Goal: Task Accomplishment & Management: Manage account settings

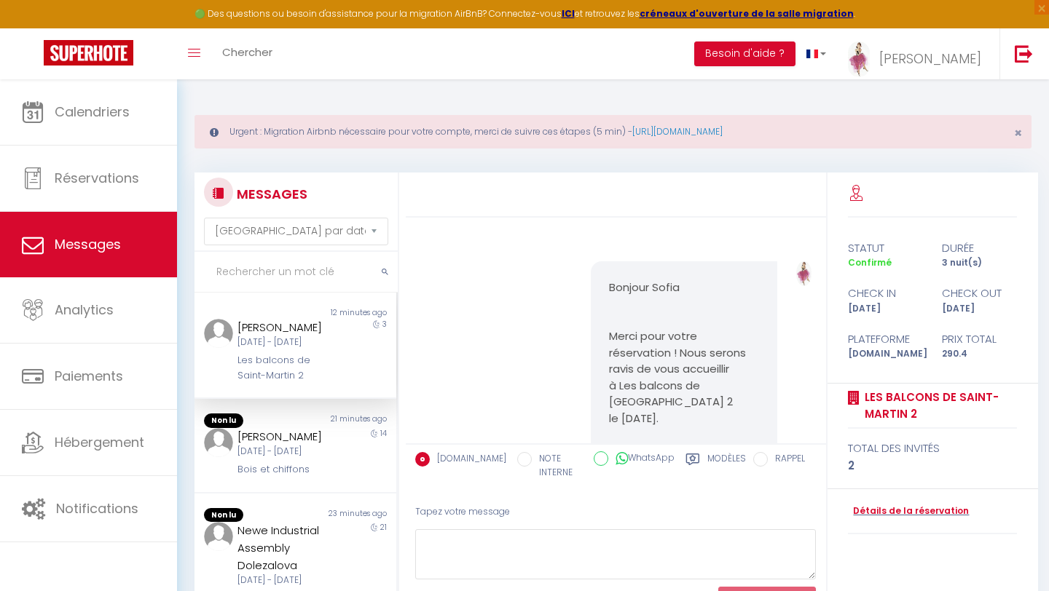
select select "message"
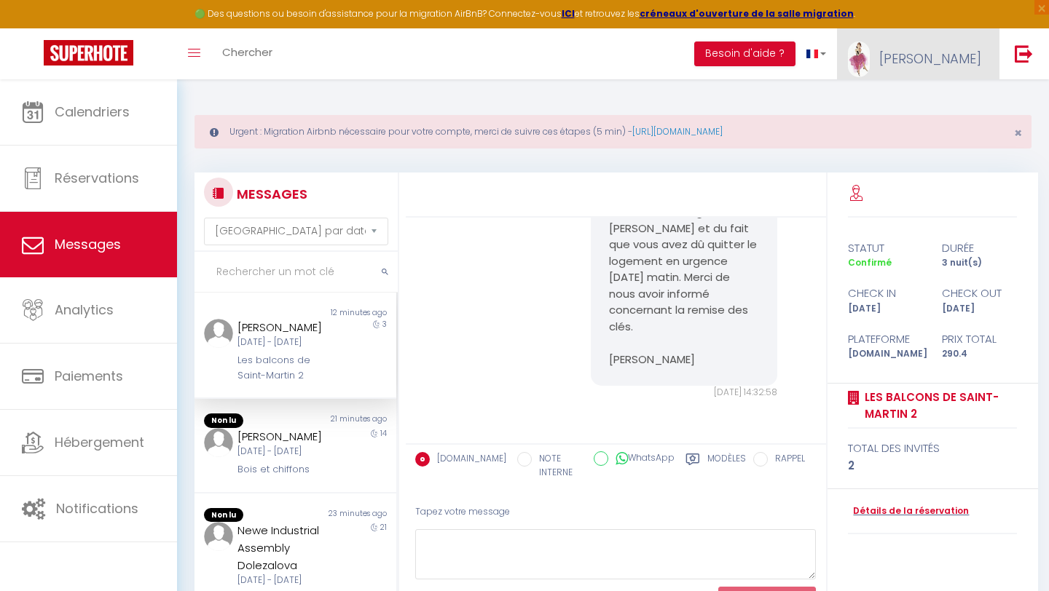
click at [961, 53] on span "Sophie" at bounding box center [930, 59] width 102 height 18
click at [941, 99] on link "Paramètres" at bounding box center [941, 101] width 108 height 25
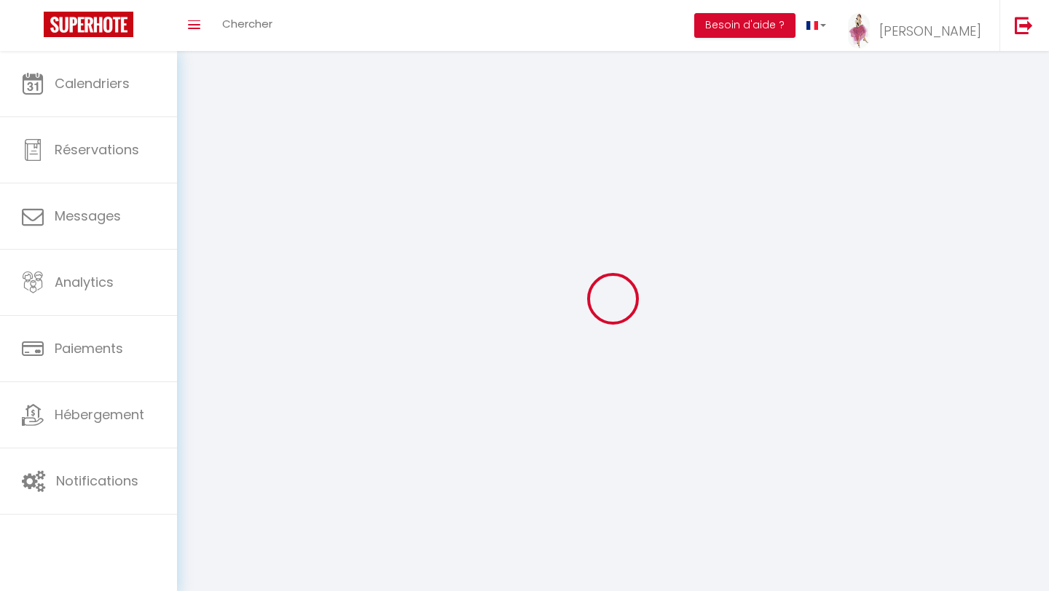
type input "Sophie"
type input "LORAND"
type input "0784832304"
type input "71 rue Gambetta"
type input "24000"
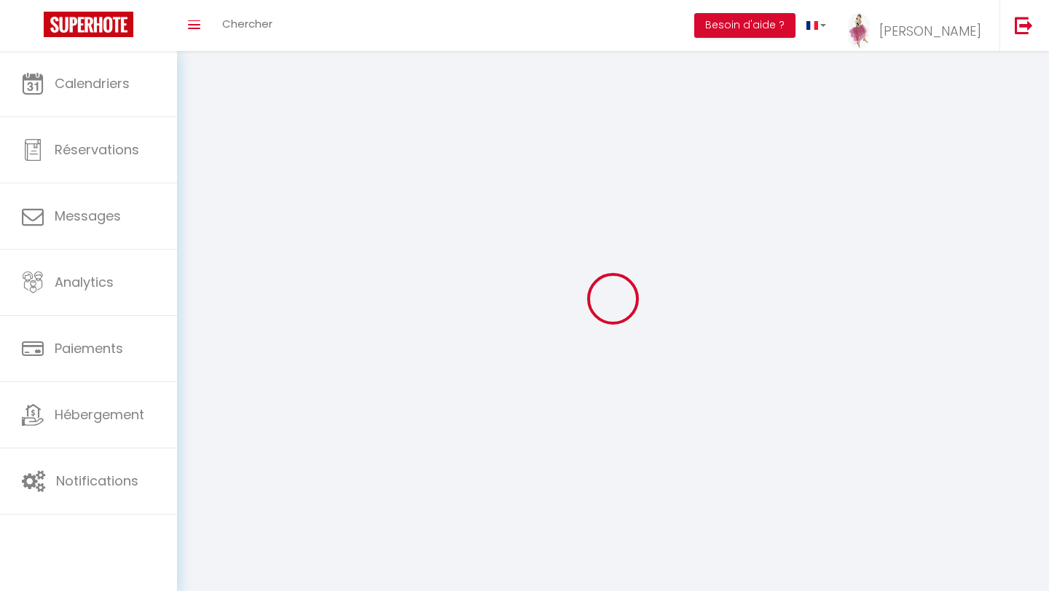
type input "PERIGUEUX"
select select "28"
type input "EN0nCXOSfEmYlGCP55DZr0qpP"
type input "YlsjLjUTwIcoOWLeJgKFdaOdr"
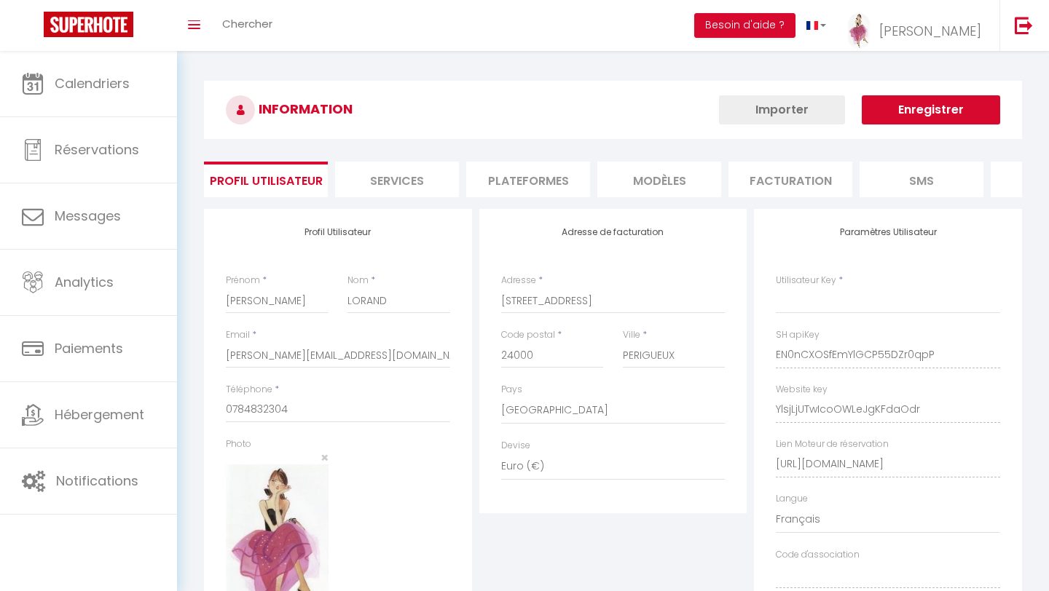
select select "fr"
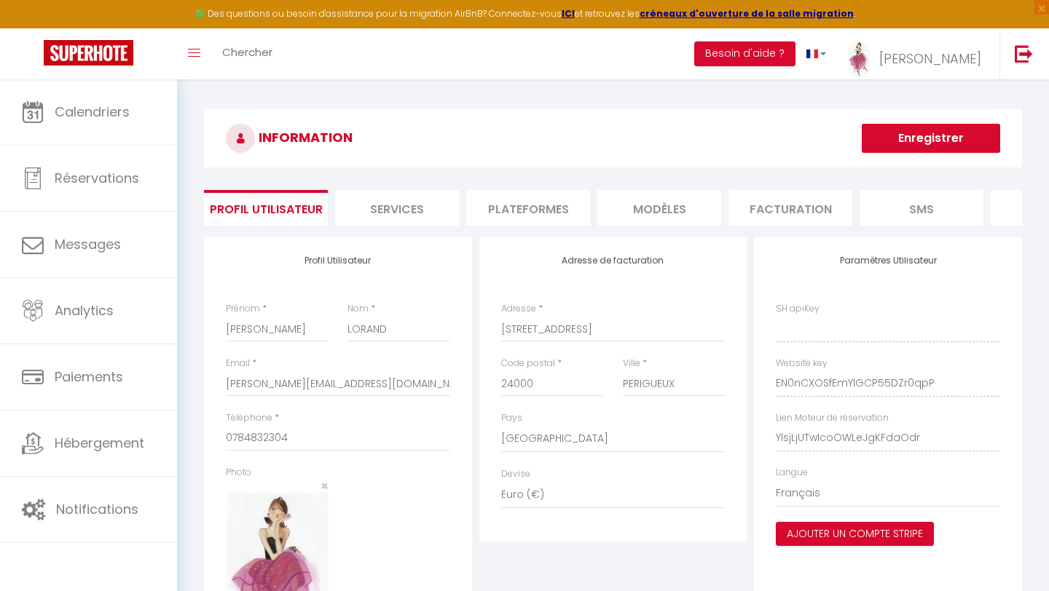
type input "EN0nCXOSfEmYlGCP55DZr0qpP"
type input "YlsjLjUTwIcoOWLeJgKFdaOdr"
type input "https://app.superhote.com/#/get-available-rentals/YlsjLjUTwIcoOWLeJgKFdaOdr"
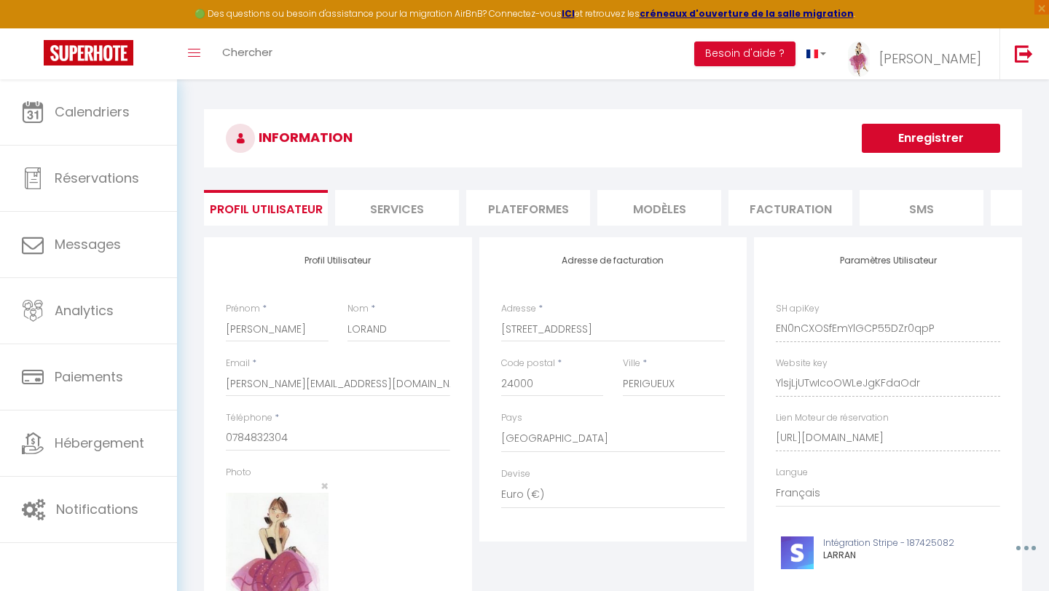
scroll to position [0, 183]
drag, startPoint x: 774, startPoint y: 436, endPoint x: 1048, endPoint y: 445, distance: 274.7
